Goal: Information Seeking & Learning: Find specific fact

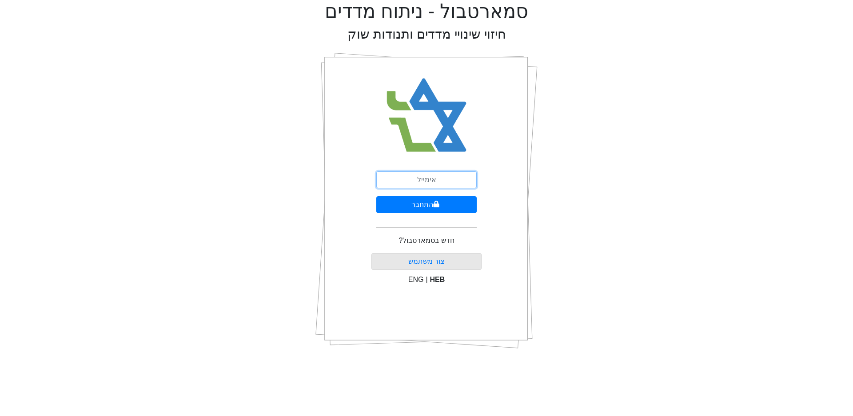
click at [438, 182] on input "email" at bounding box center [426, 179] width 100 height 17
type input "ר"
type input "r"
type input "[EMAIL_ADDRESS][DOMAIN_NAME]"
click at [425, 203] on button "התחבר" at bounding box center [426, 204] width 100 height 17
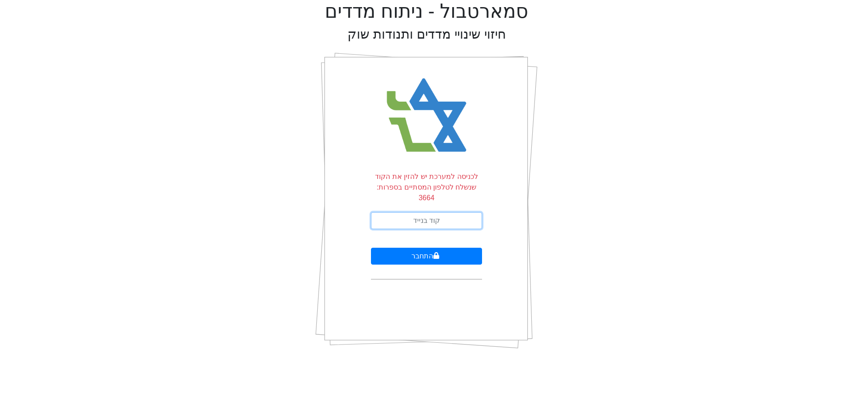
click at [431, 212] on input "text" at bounding box center [426, 220] width 111 height 17
type input "851746"
click at [428, 251] on button "התחבר" at bounding box center [426, 256] width 111 height 17
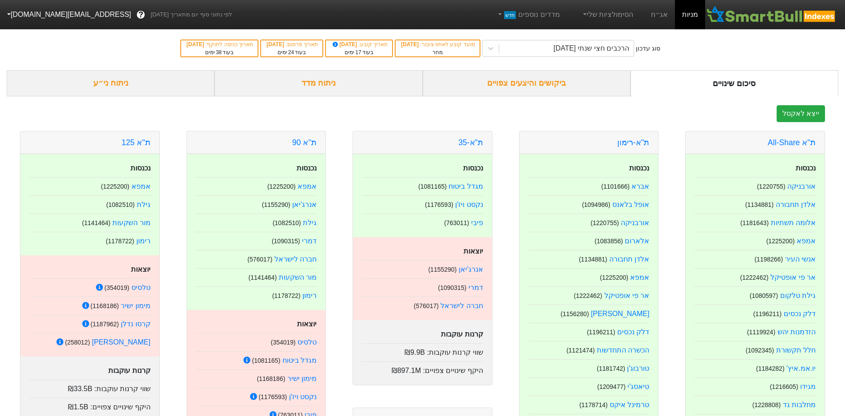
click at [495, 47] on icon at bounding box center [491, 48] width 9 height 9
click at [660, 13] on link "אג״ח" at bounding box center [659, 14] width 31 height 29
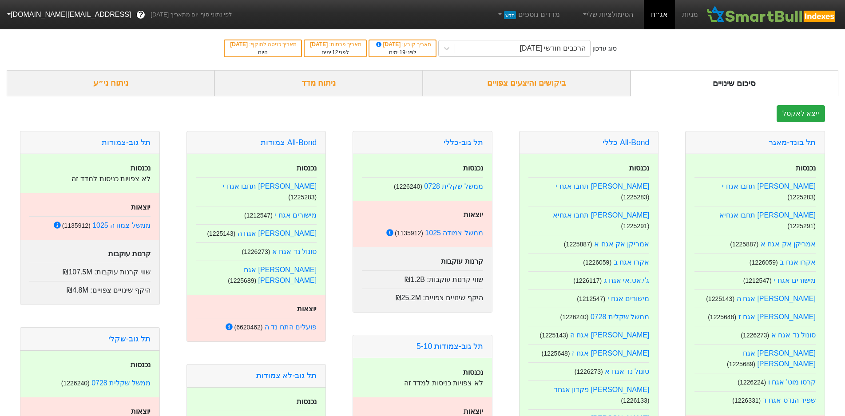
click at [533, 83] on div "ביקושים והיצעים צפויים" at bounding box center [527, 83] width 208 height 26
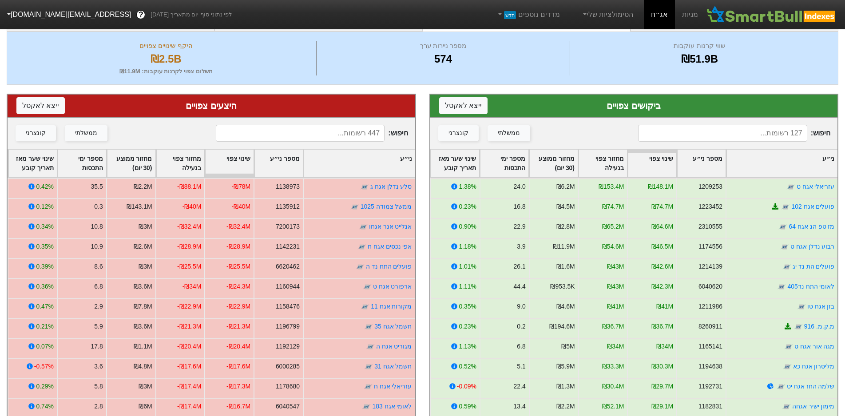
click at [759, 132] on input at bounding box center [722, 133] width 169 height 17
type input "g"
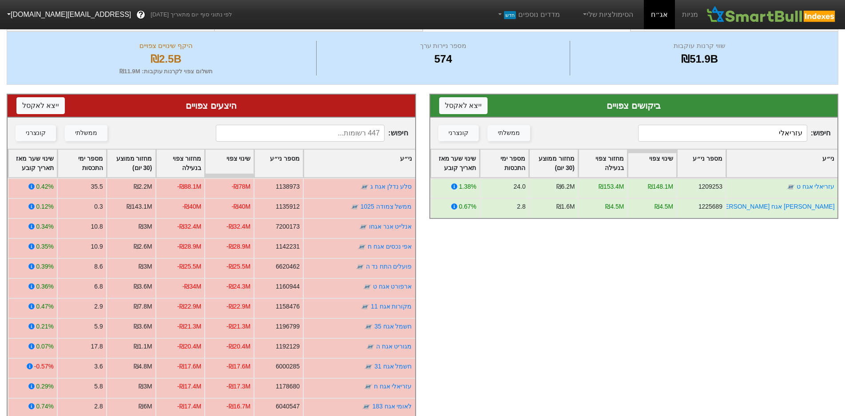
type input "עזריאלי"
click at [307, 136] on input at bounding box center [300, 133] width 169 height 17
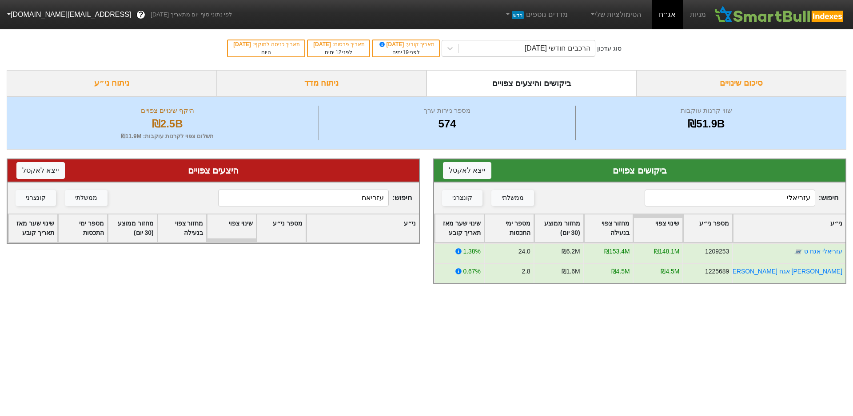
type input "עזריא"
